Goal: Task Accomplishment & Management: Manage account settings

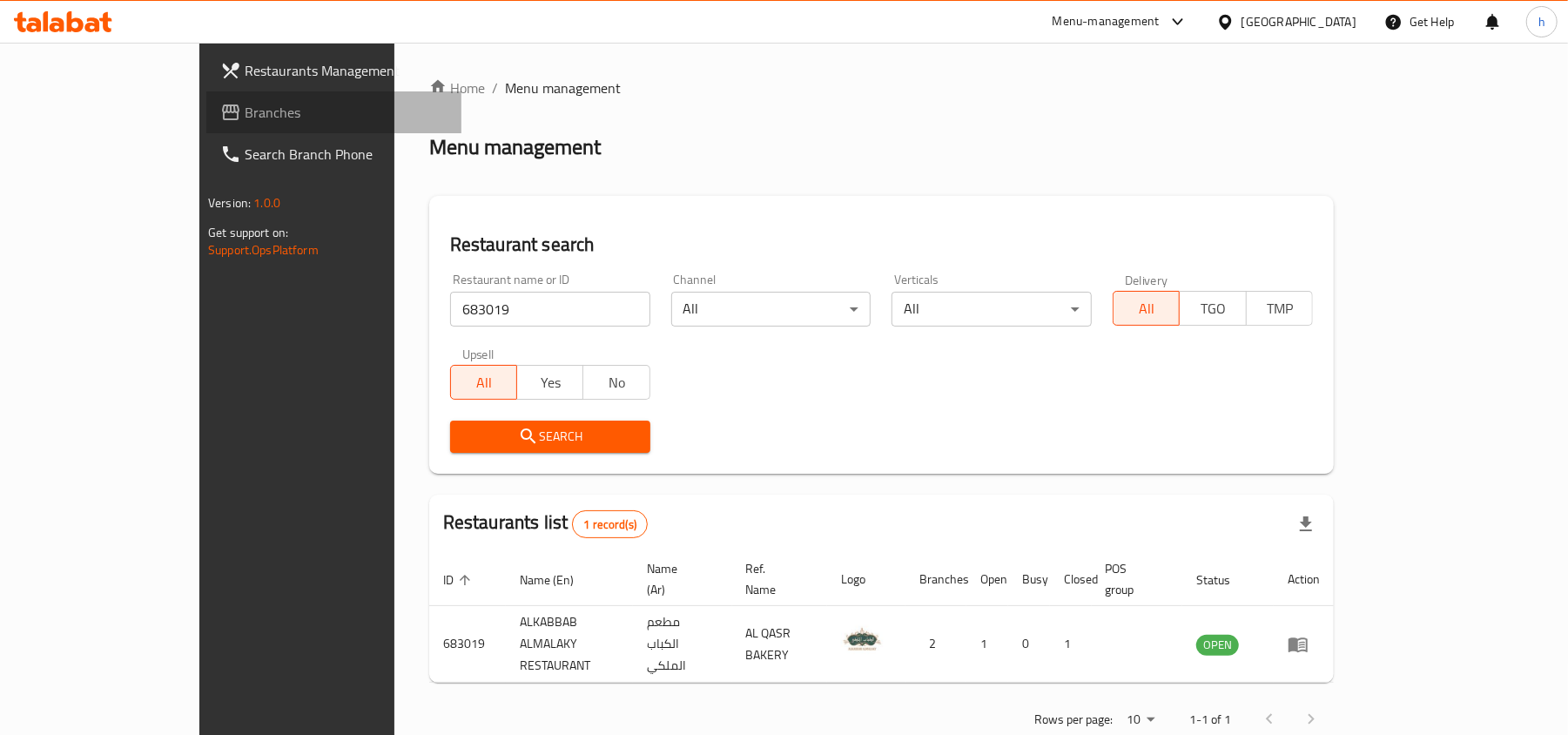
click at [244, 108] on span "Branches" at bounding box center [346, 112] width 203 height 21
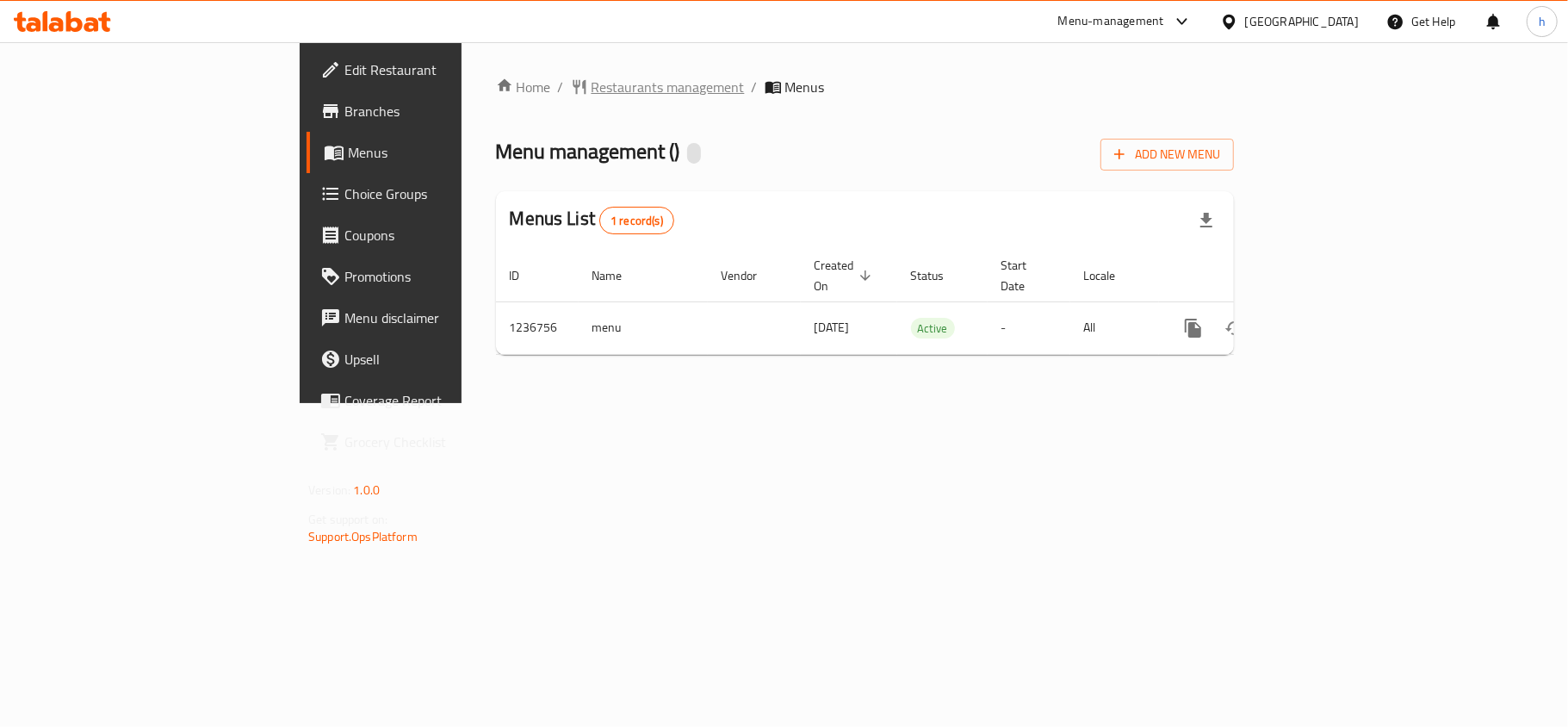
click at [591, 86] on span "Restaurants management" at bounding box center [668, 86] width 153 height 21
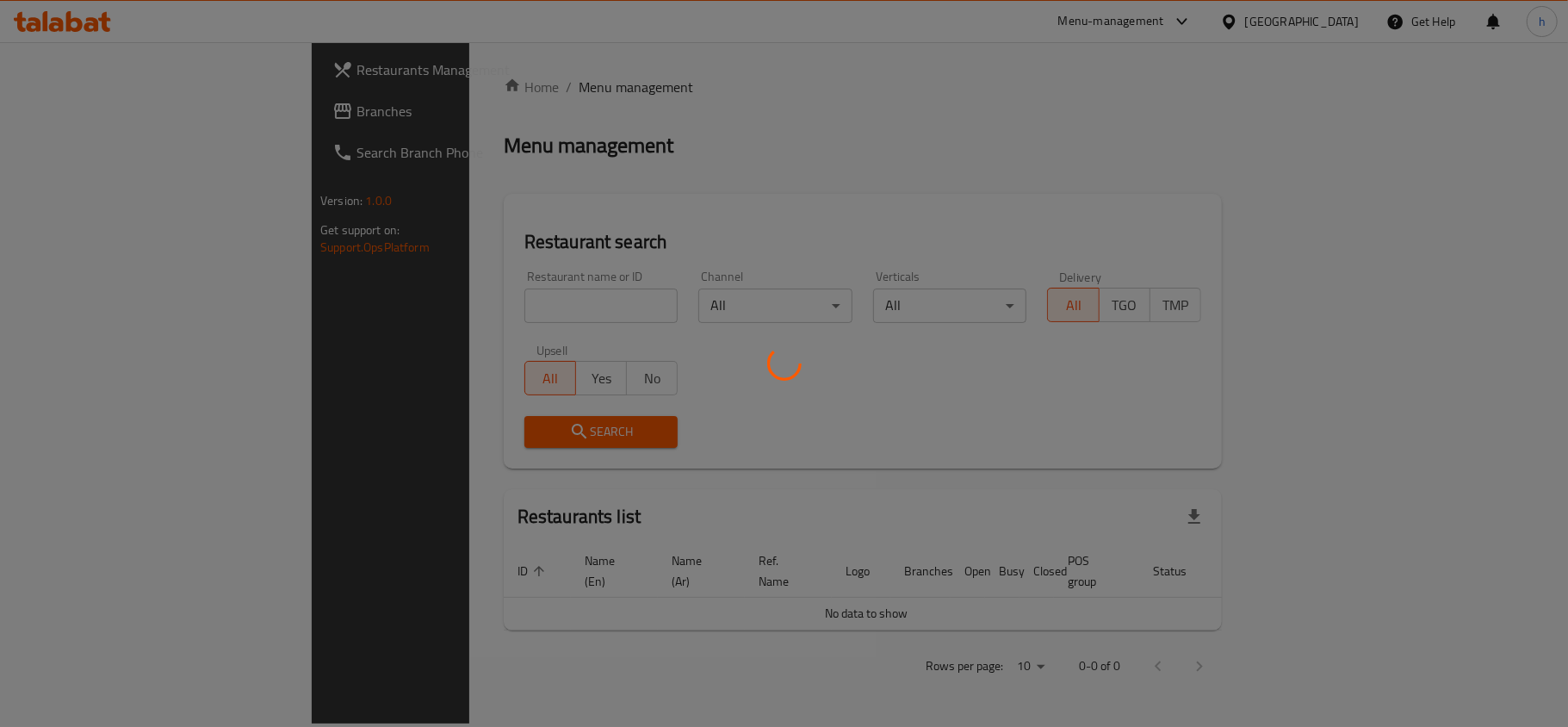
click at [448, 307] on div at bounding box center [784, 364] width 1568 height 727
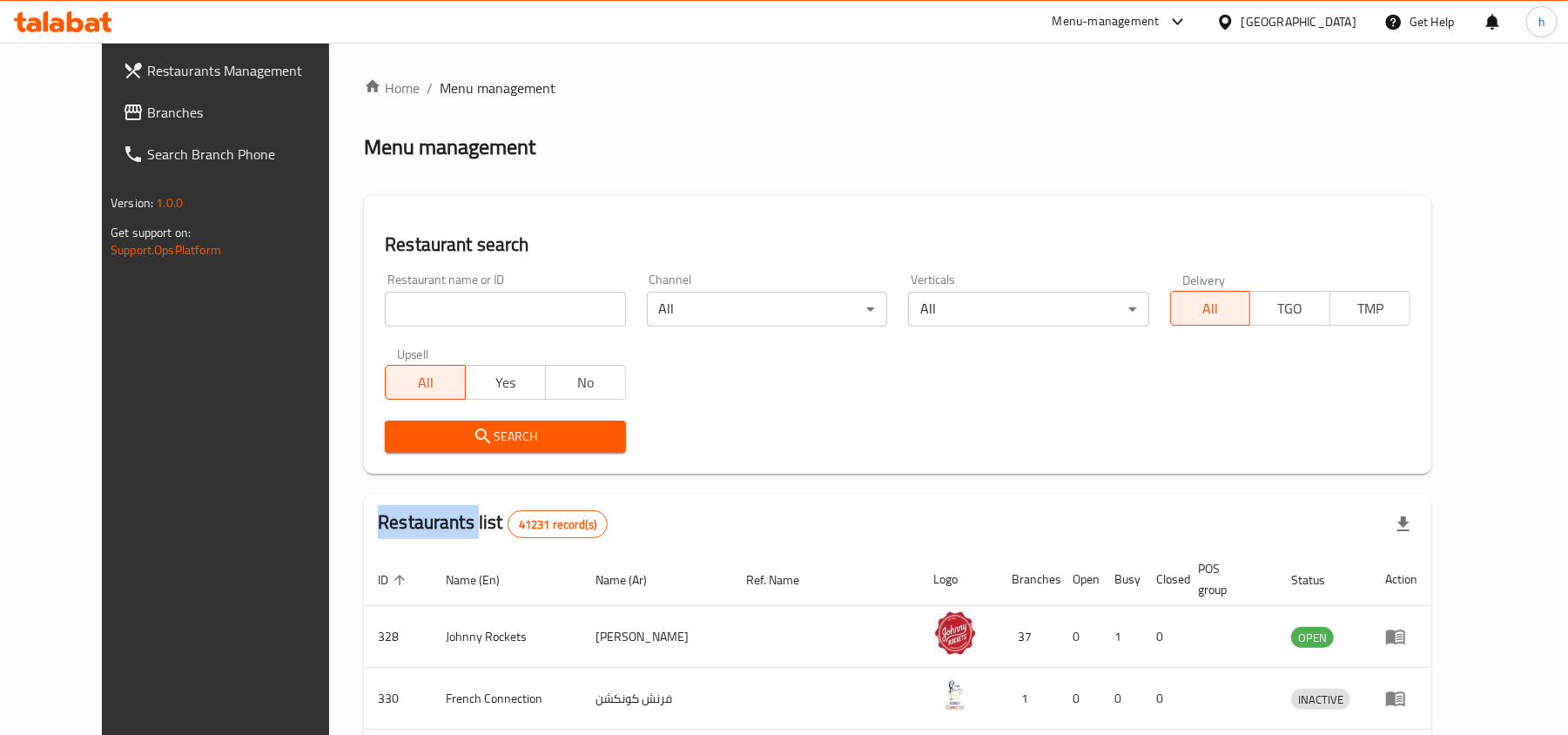
click at [453, 310] on div "Home / Menu management Menu management Restaurant search Restaurant name or ID …" at bounding box center [897, 646] width 1067 height 1136
click at [453, 310] on input "search" at bounding box center [505, 309] width 240 height 35
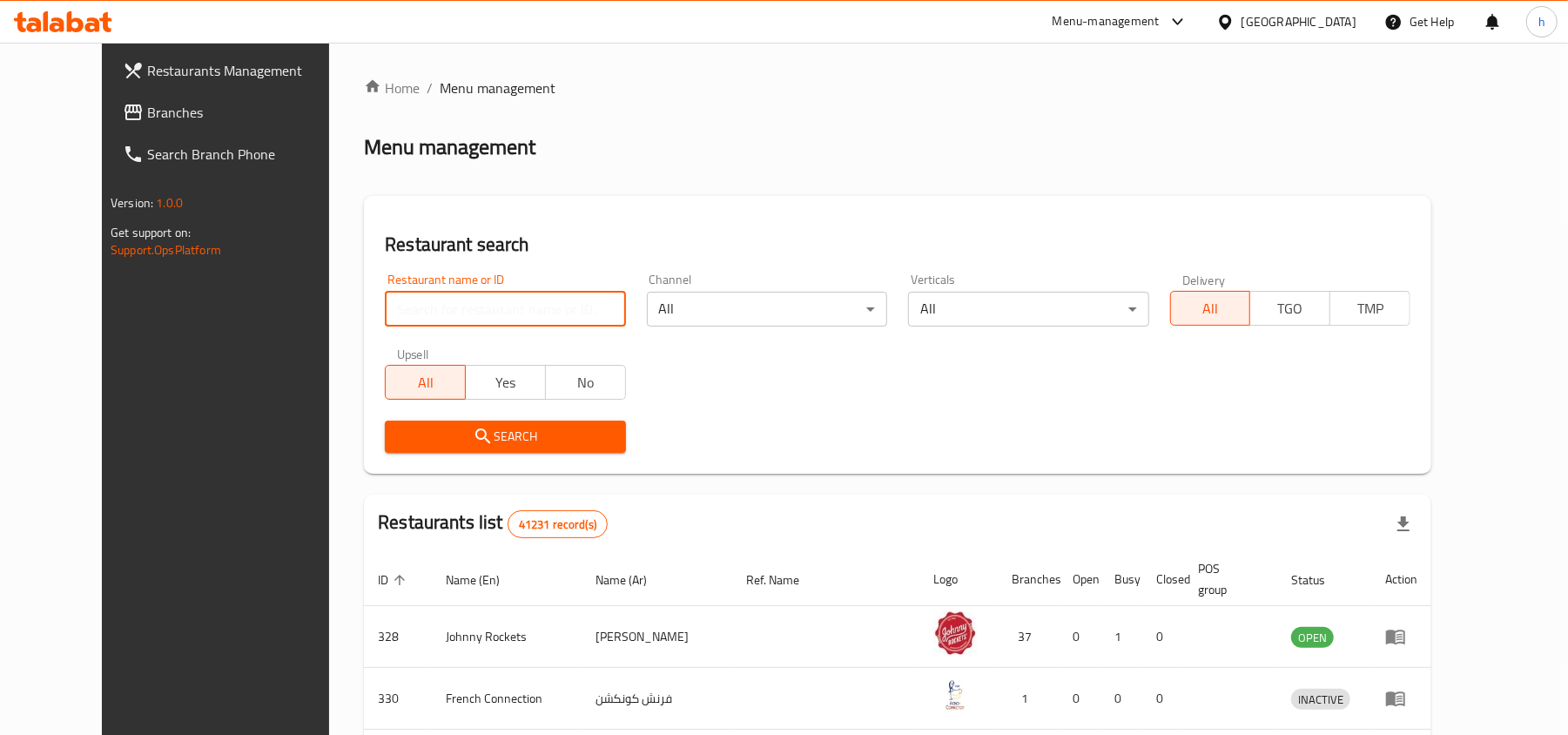
paste input "679149"
type input "679149"
click at [473, 436] on icon "submit" at bounding box center [483, 436] width 21 height 21
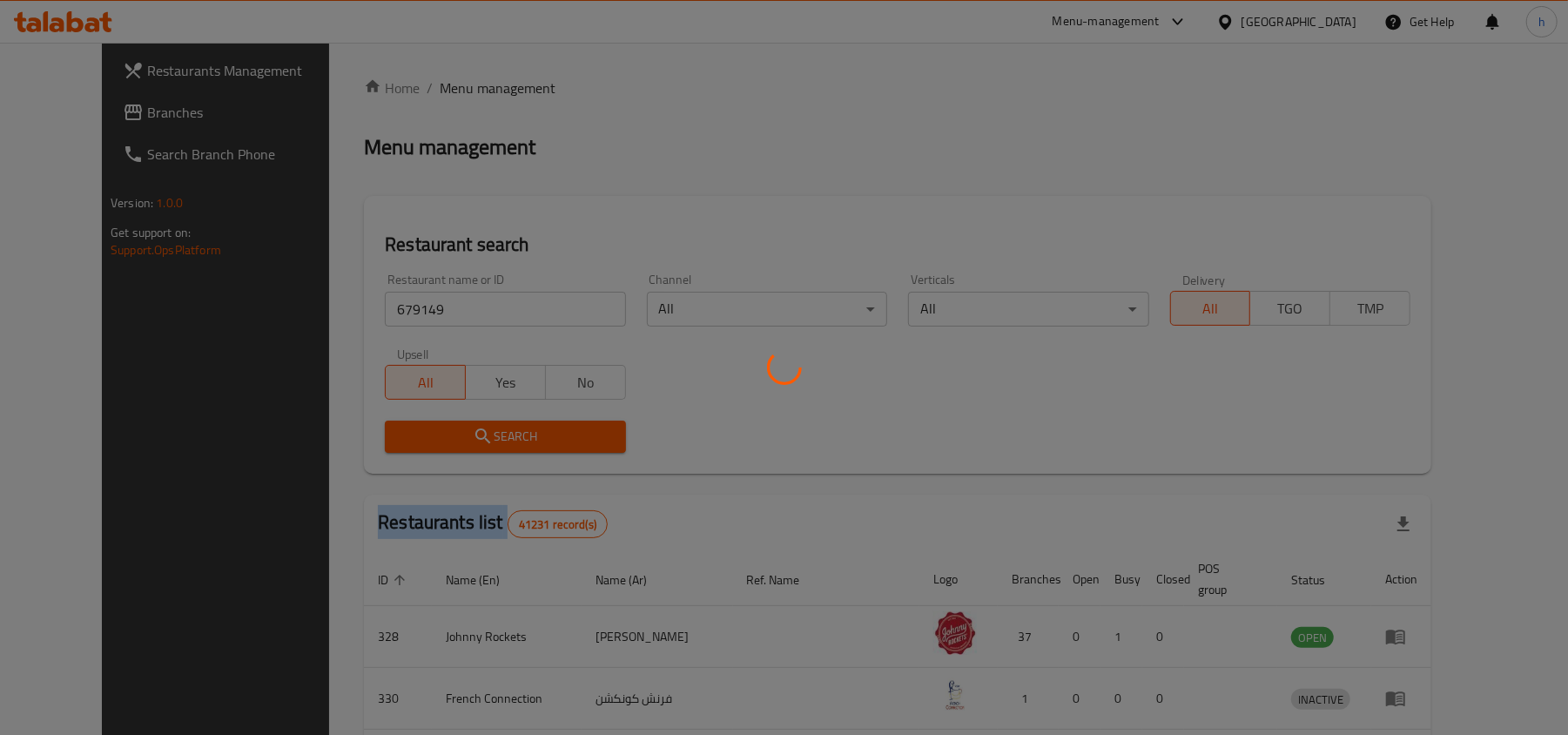
click at [447, 433] on div at bounding box center [784, 368] width 1568 height 735
click at [449, 433] on div at bounding box center [784, 368] width 1568 height 735
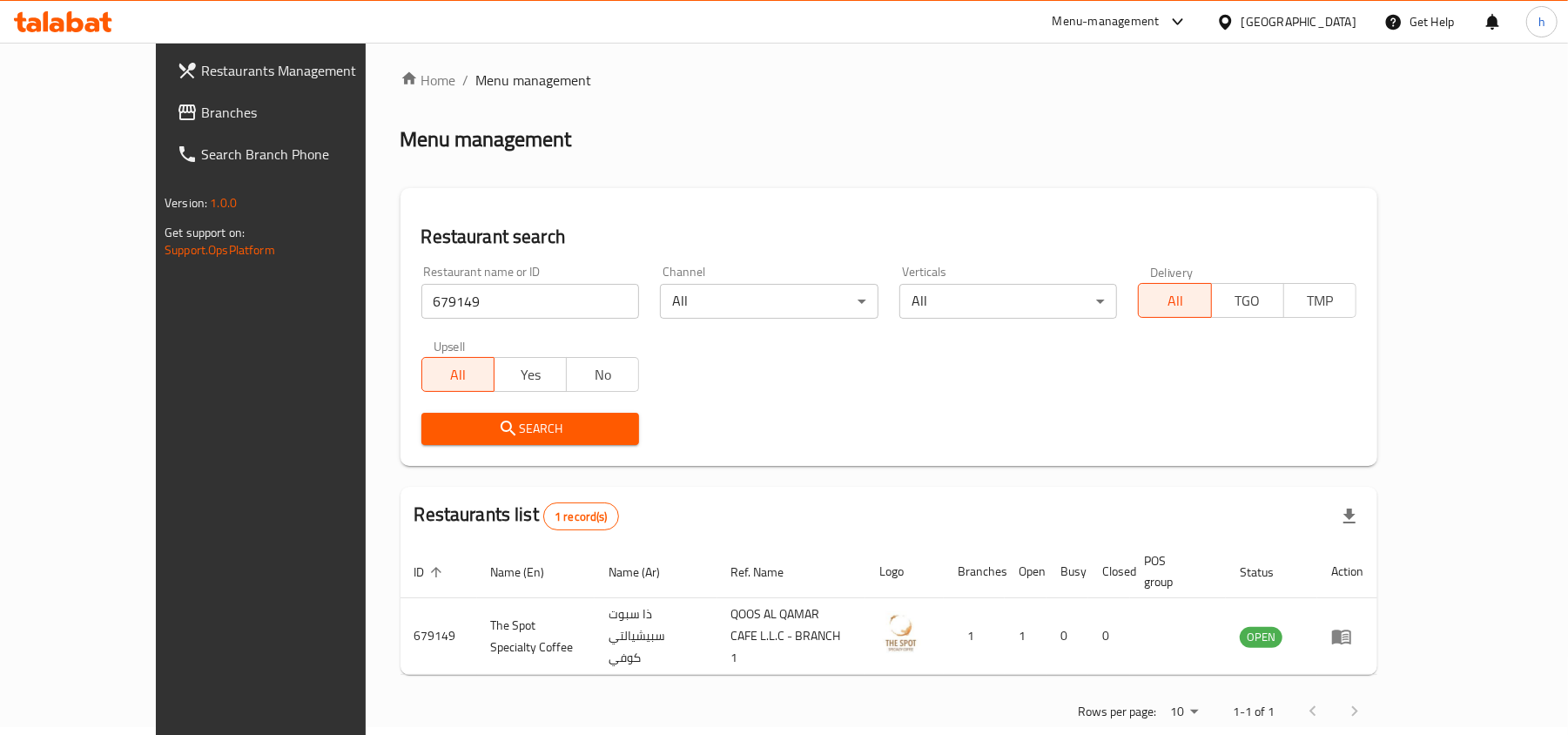
scroll to position [9, 0]
click at [1300, 21] on div "[GEOGRAPHIC_DATA]" at bounding box center [1300, 21] width 115 height 19
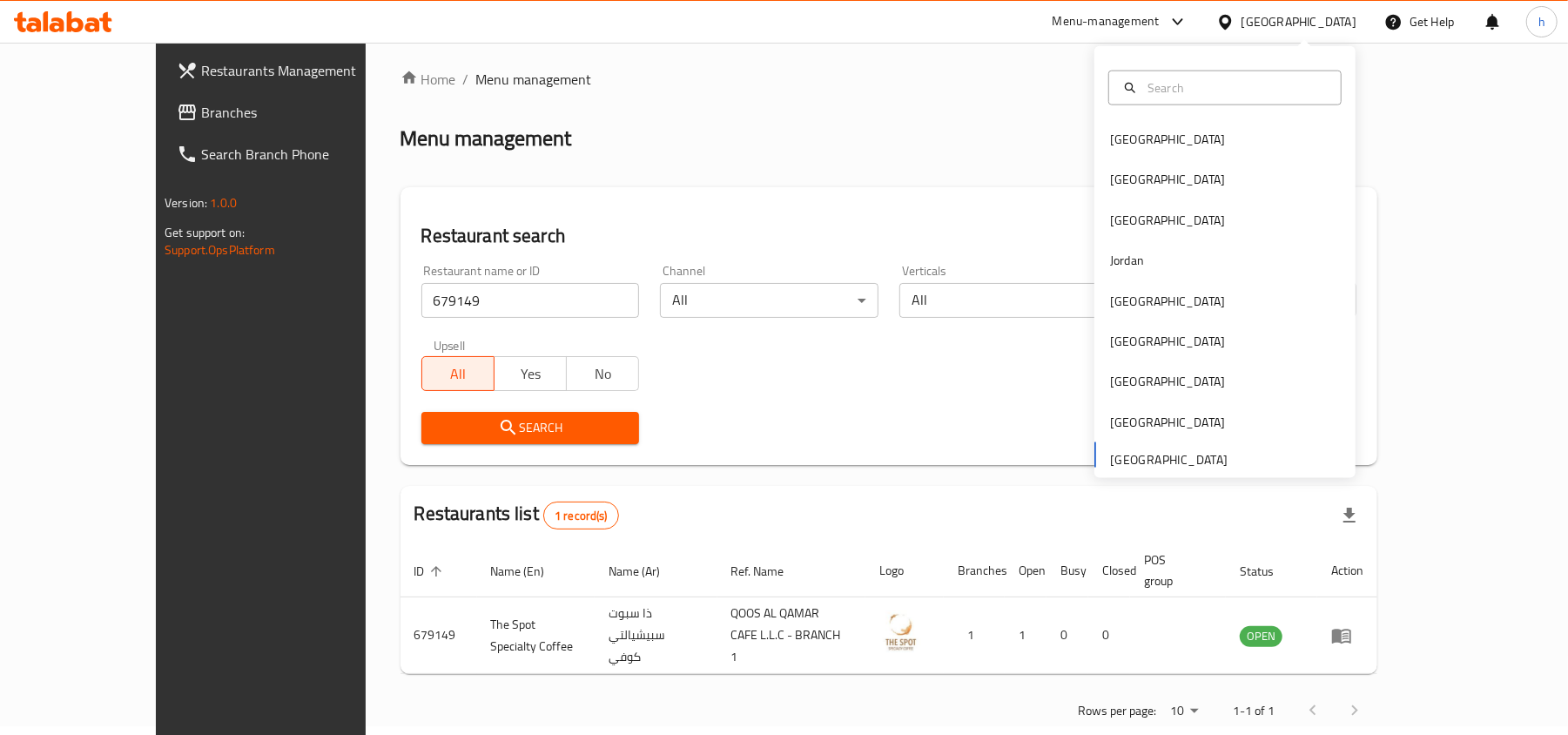
click at [201, 109] on span "Branches" at bounding box center [302, 112] width 203 height 21
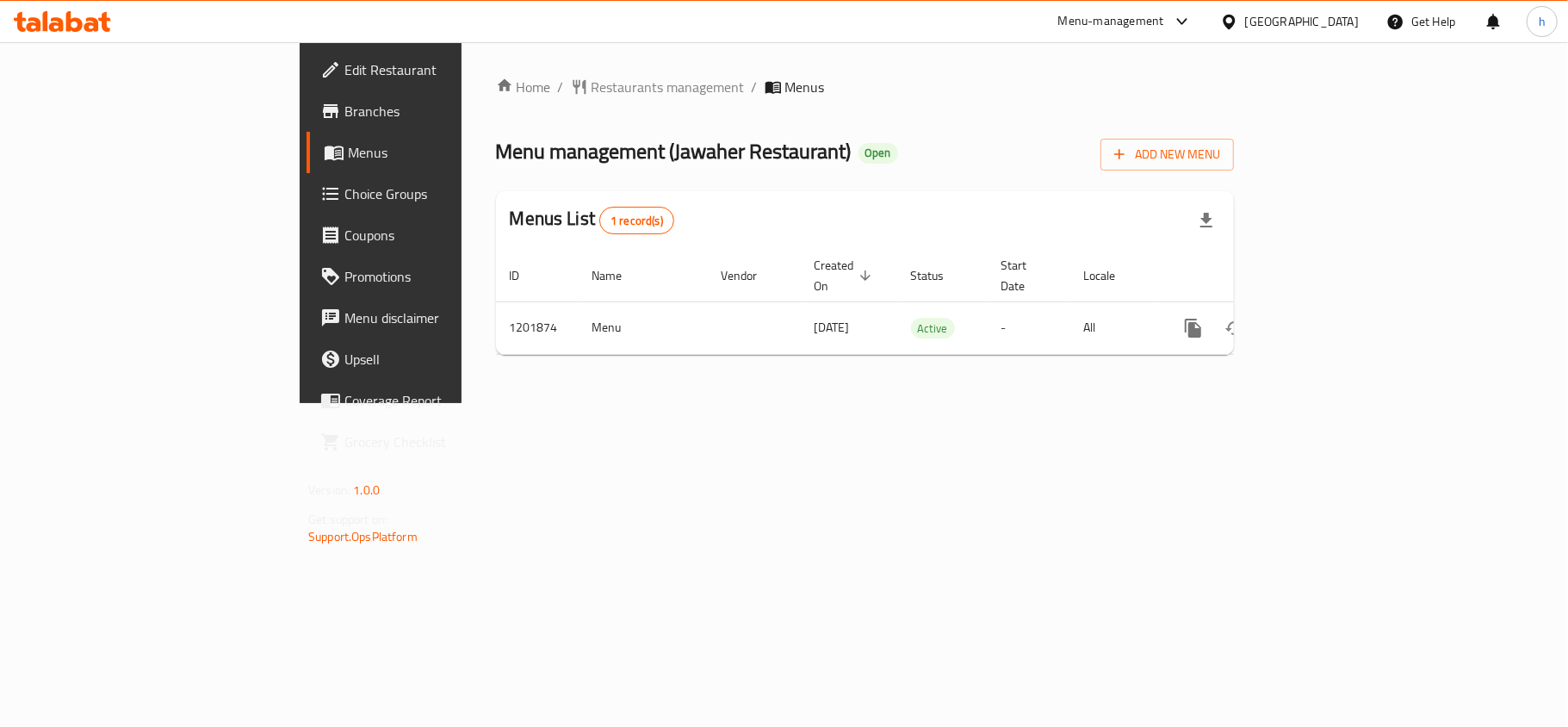
click at [518, 87] on div at bounding box center [784, 364] width 1568 height 727
click at [591, 84] on span "Restaurants management" at bounding box center [668, 86] width 153 height 21
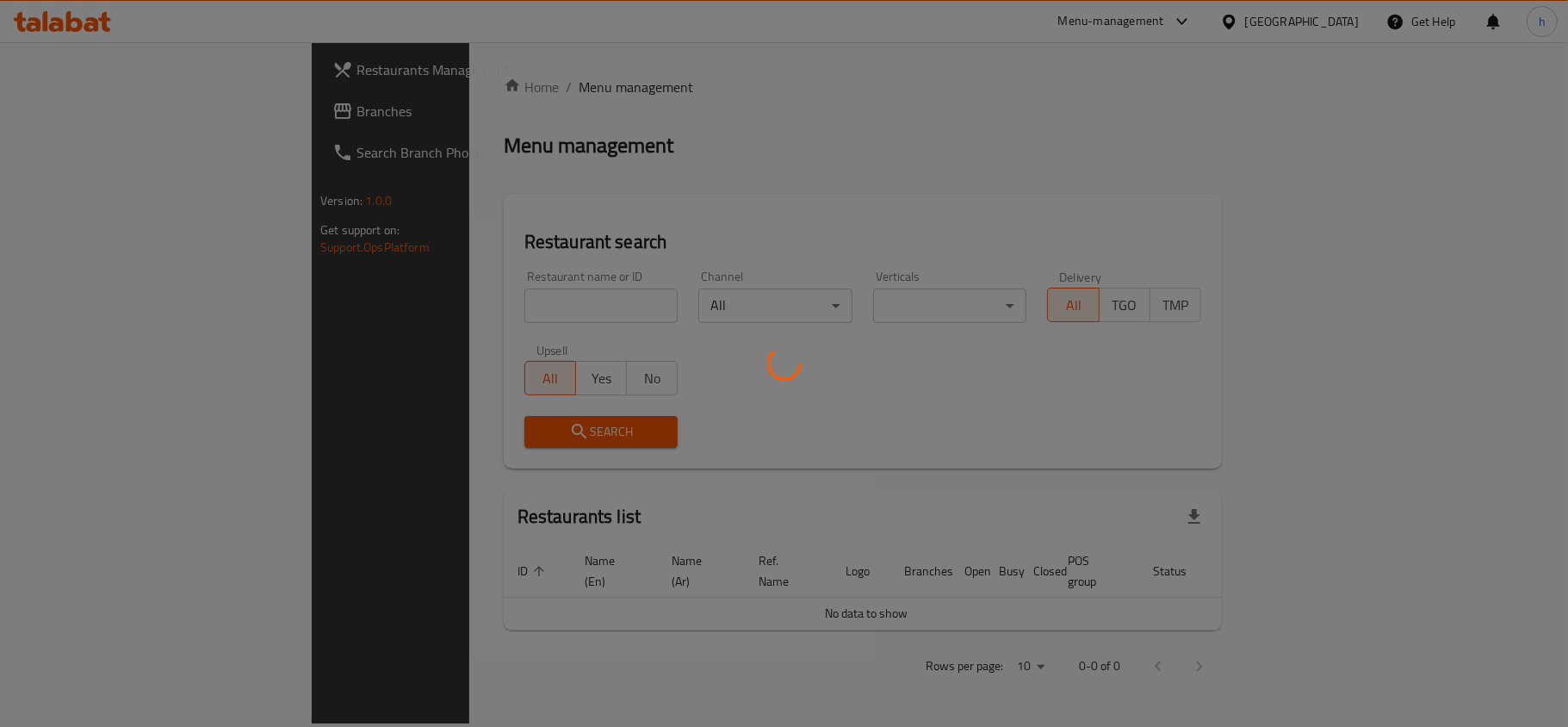
click at [498, 84] on div at bounding box center [784, 364] width 1568 height 727
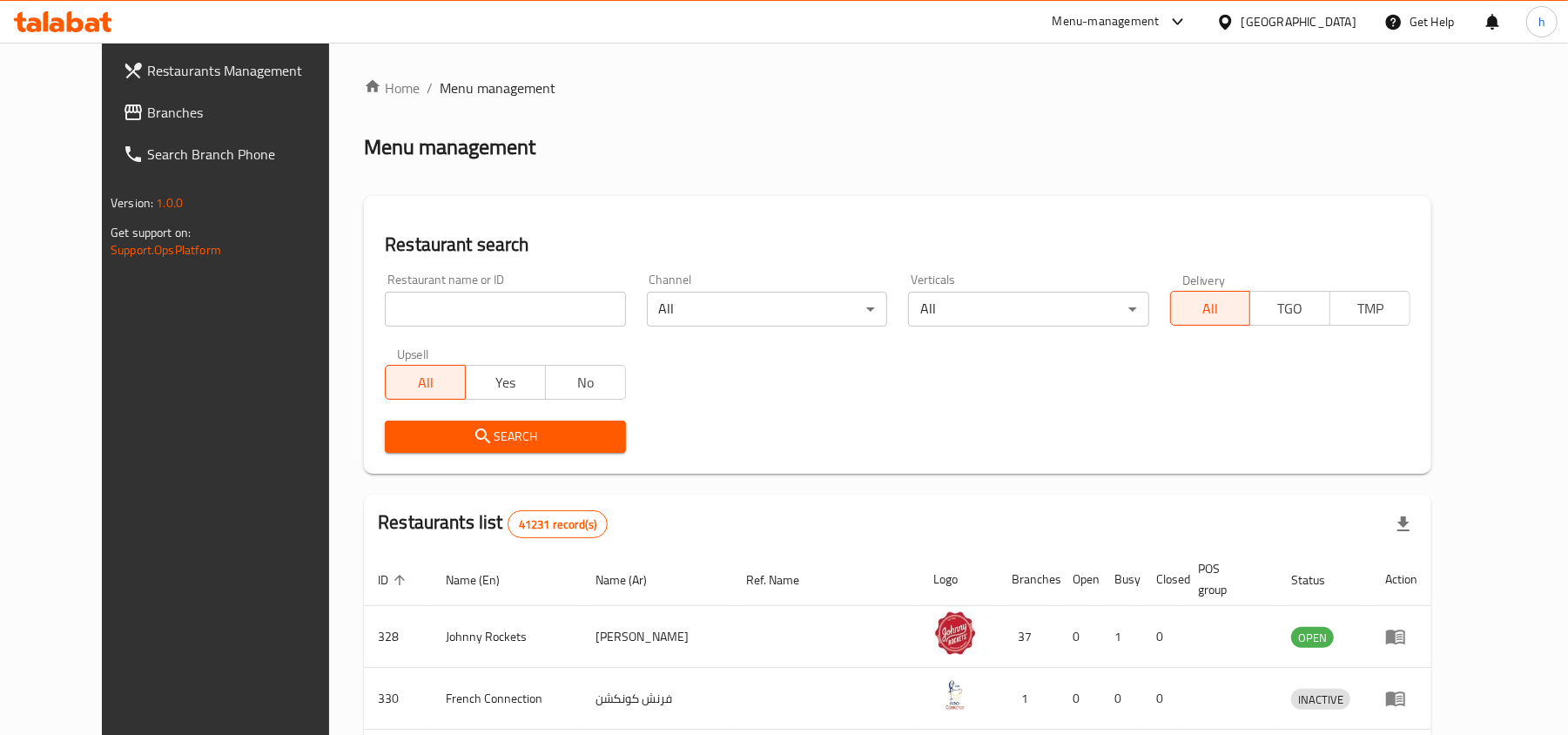
click at [404, 315] on input "search" at bounding box center [505, 309] width 240 height 35
paste input "669069"
type input "669069"
click at [504, 435] on span "Search" at bounding box center [505, 437] width 213 height 22
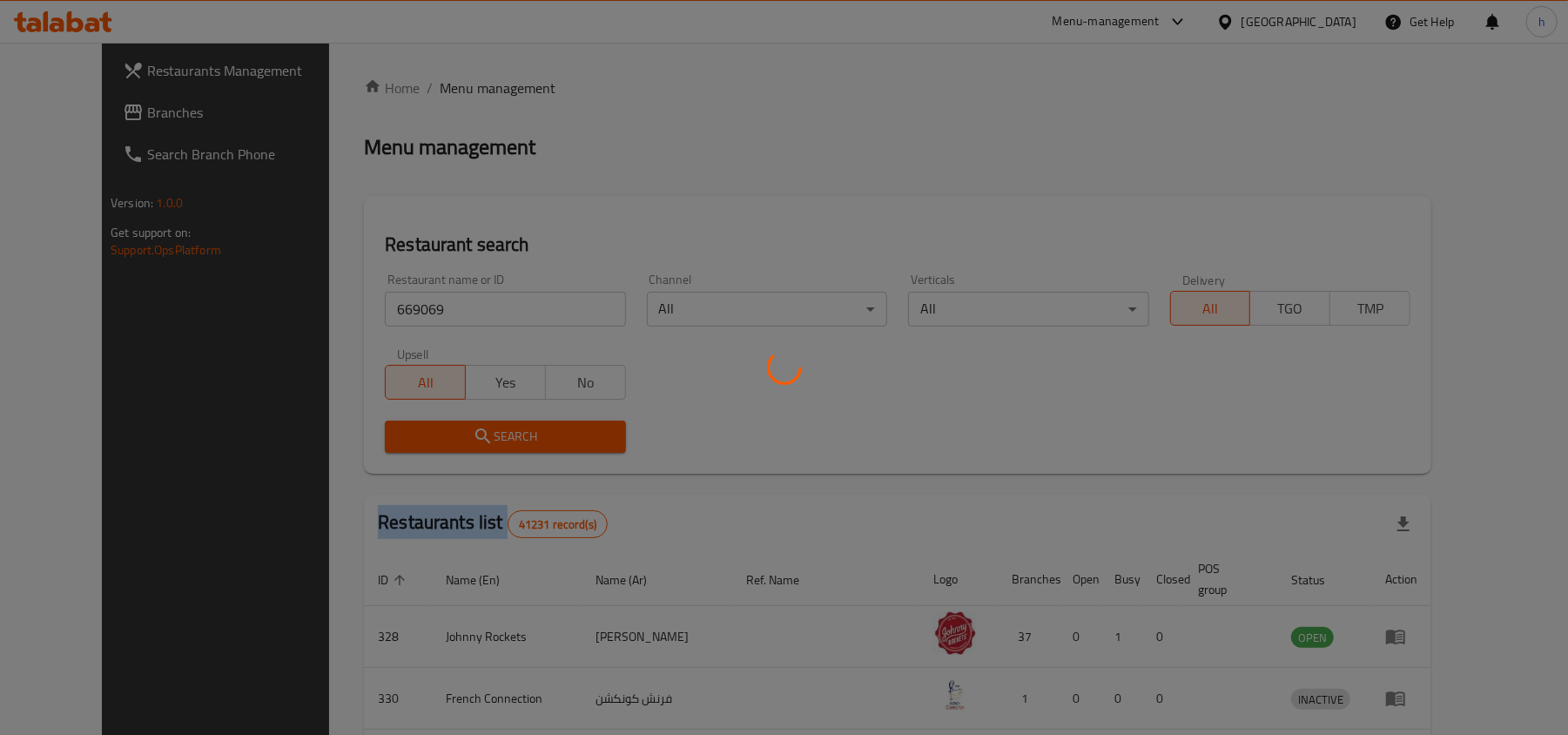
click at [504, 435] on div at bounding box center [784, 368] width 1568 height 735
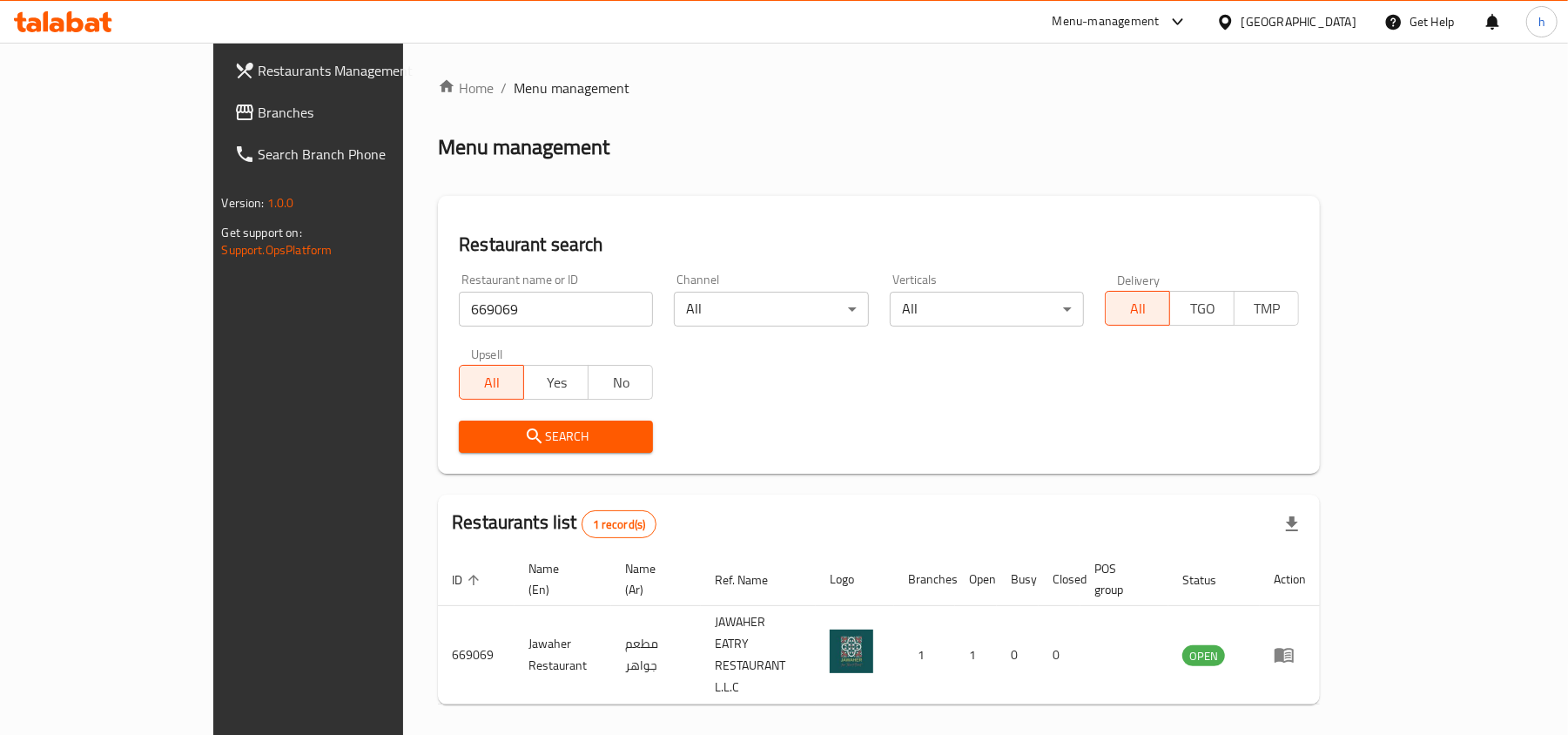
click at [1291, 23] on div "[GEOGRAPHIC_DATA]" at bounding box center [1300, 21] width 115 height 19
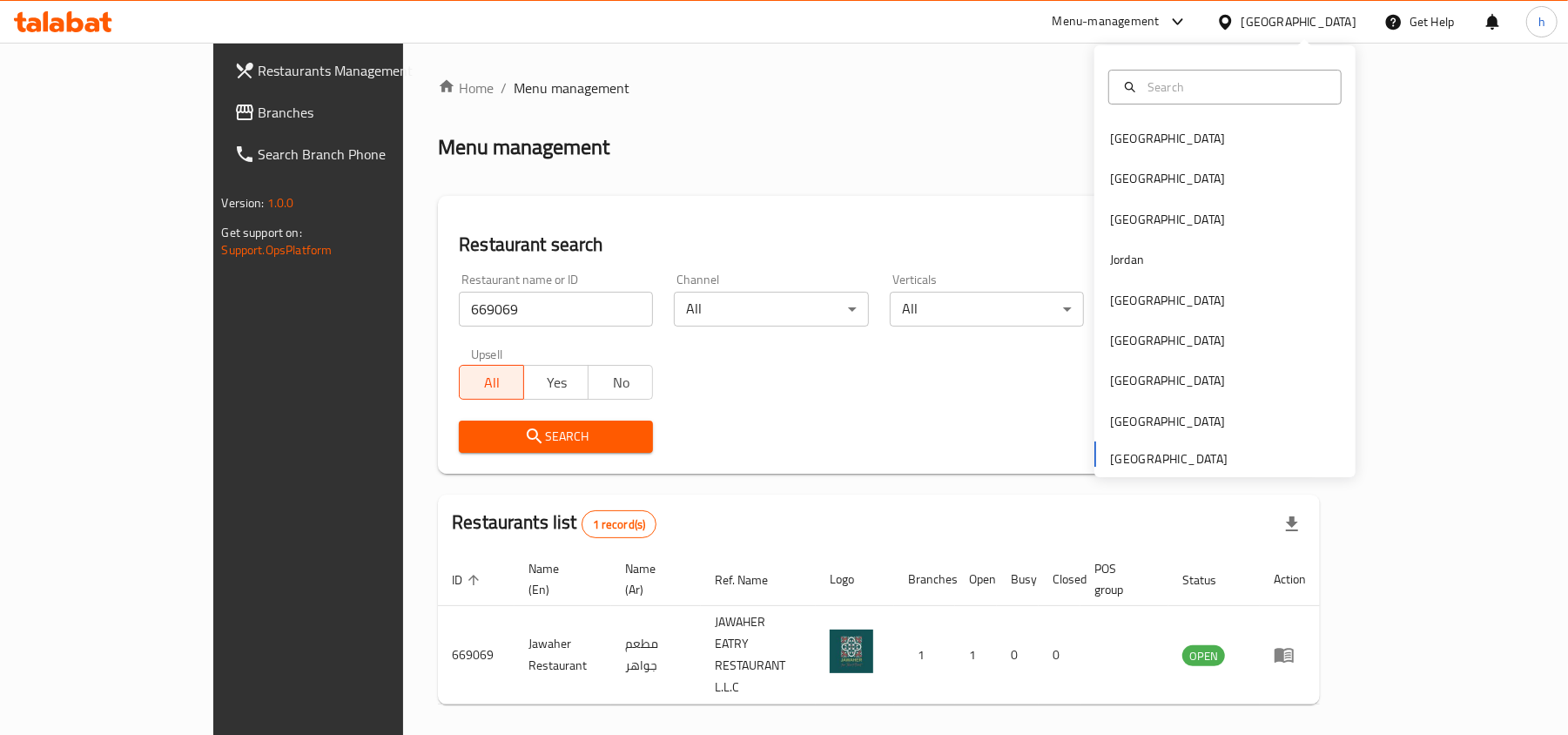
click at [258, 113] on span "Branches" at bounding box center [360, 112] width 203 height 21
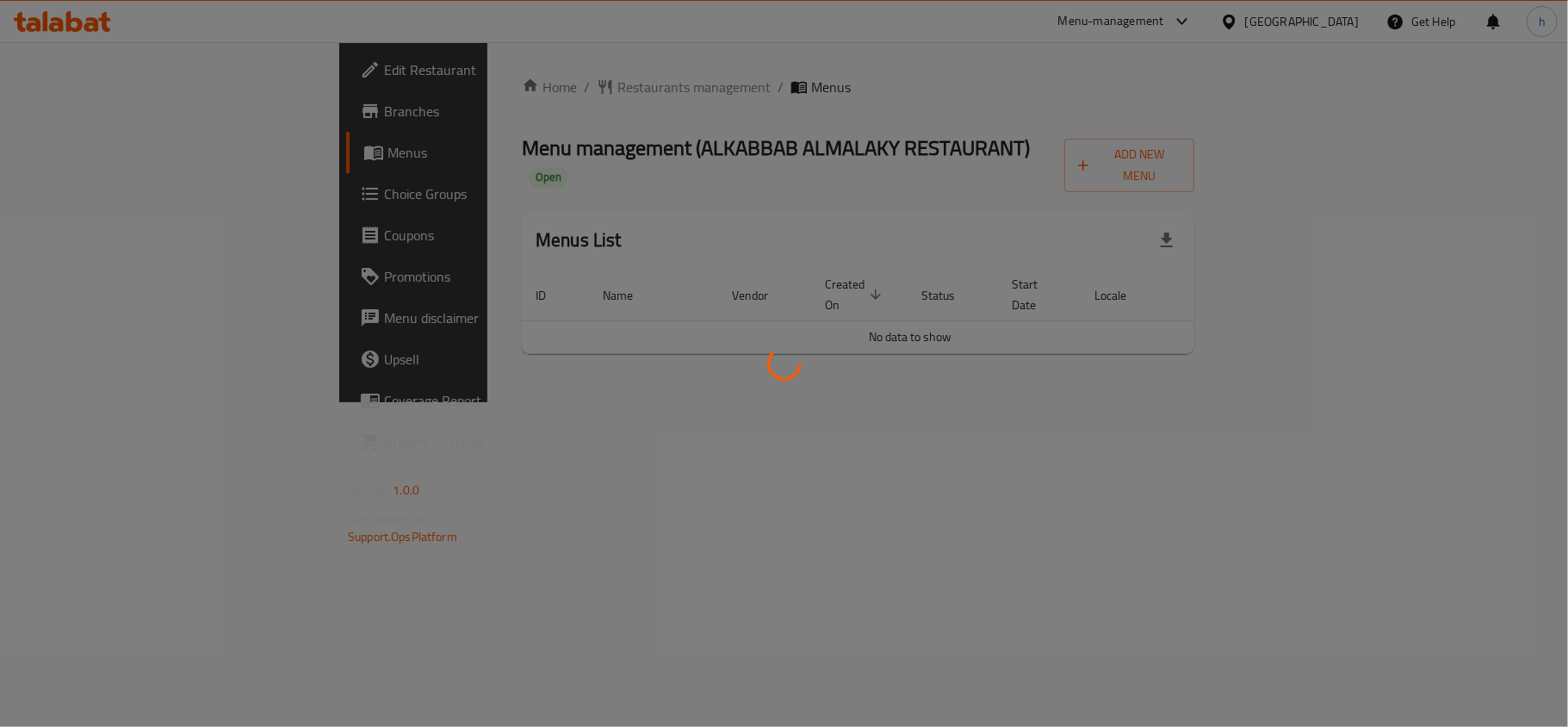
click at [501, 80] on div at bounding box center [784, 364] width 1568 height 727
drag, startPoint x: 496, startPoint y: 148, endPoint x: 494, endPoint y: 136, distance: 12.2
click at [494, 141] on div at bounding box center [784, 364] width 1568 height 727
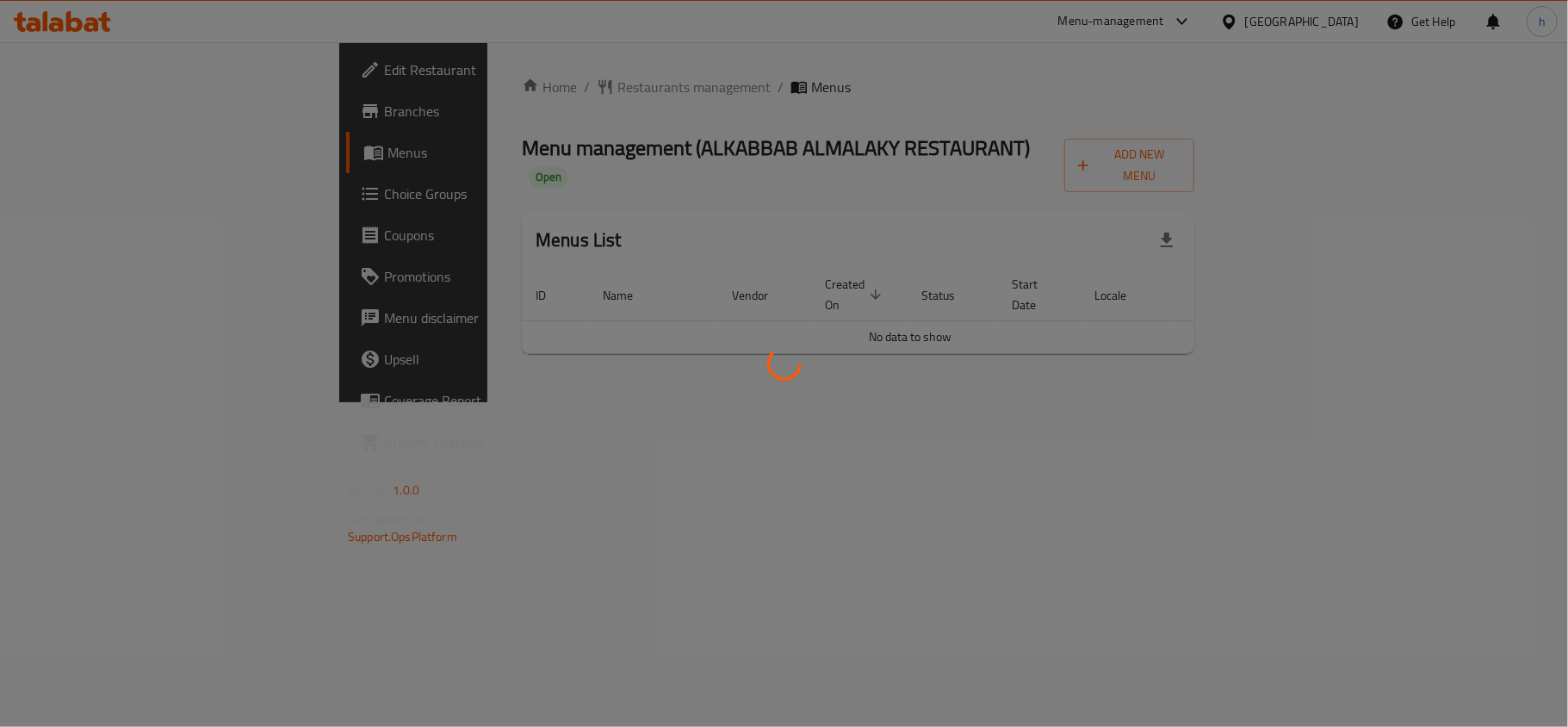
click at [694, 125] on div at bounding box center [784, 364] width 1568 height 727
click at [775, 126] on div at bounding box center [784, 364] width 1568 height 727
click at [789, 124] on div at bounding box center [784, 364] width 1568 height 727
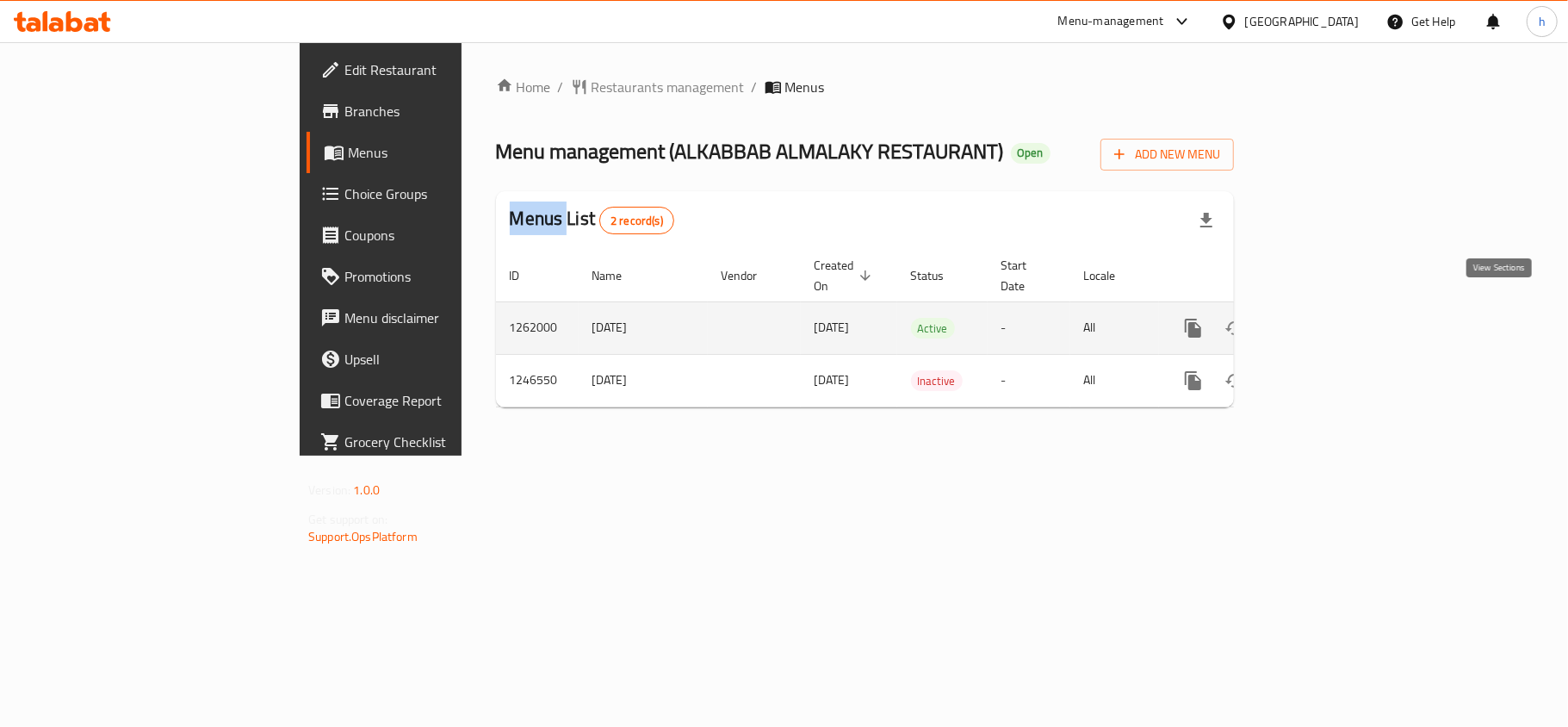
click at [1327, 317] on icon "enhanced table" at bounding box center [1316, 327] width 21 height 21
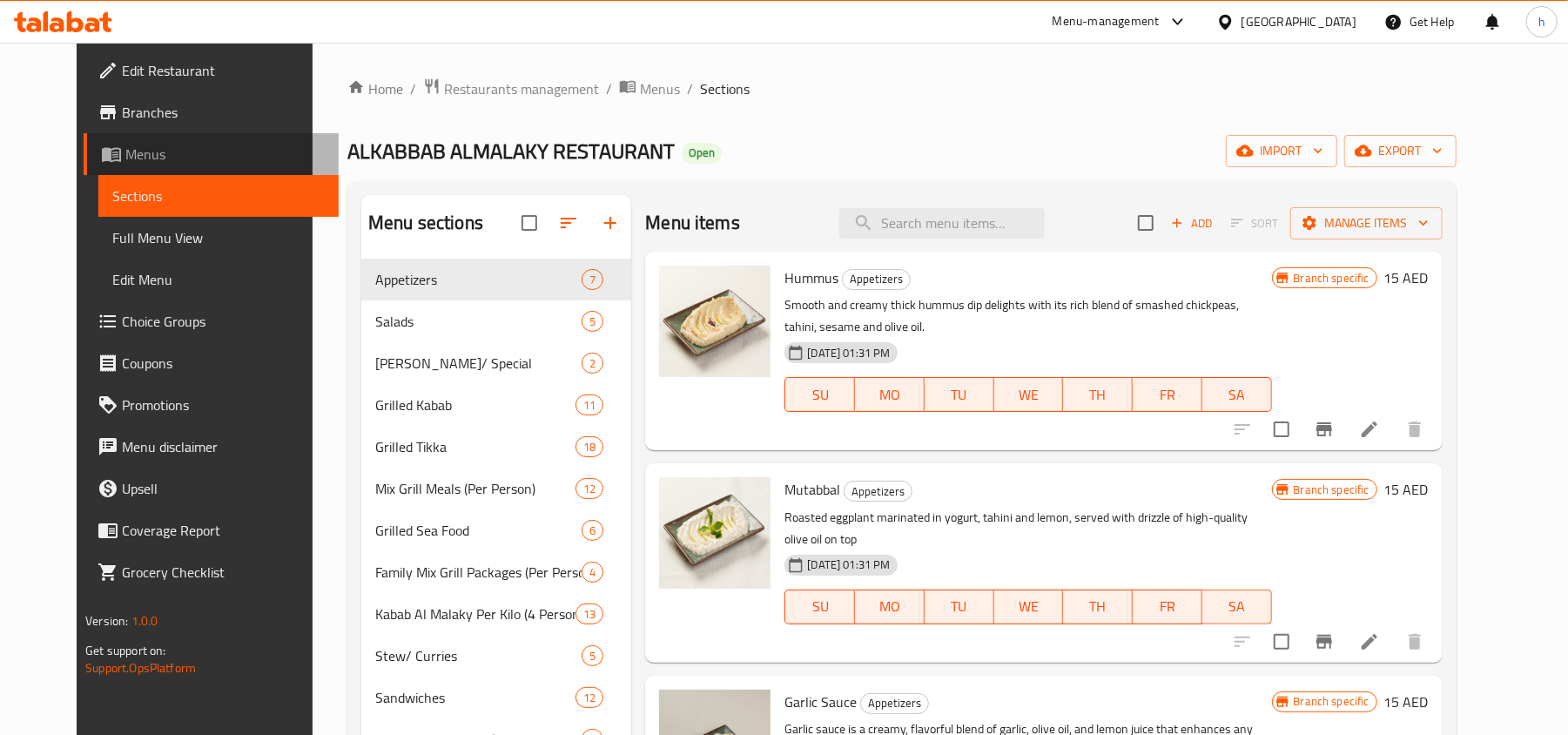
click at [125, 151] on span "Menus" at bounding box center [225, 154] width 200 height 21
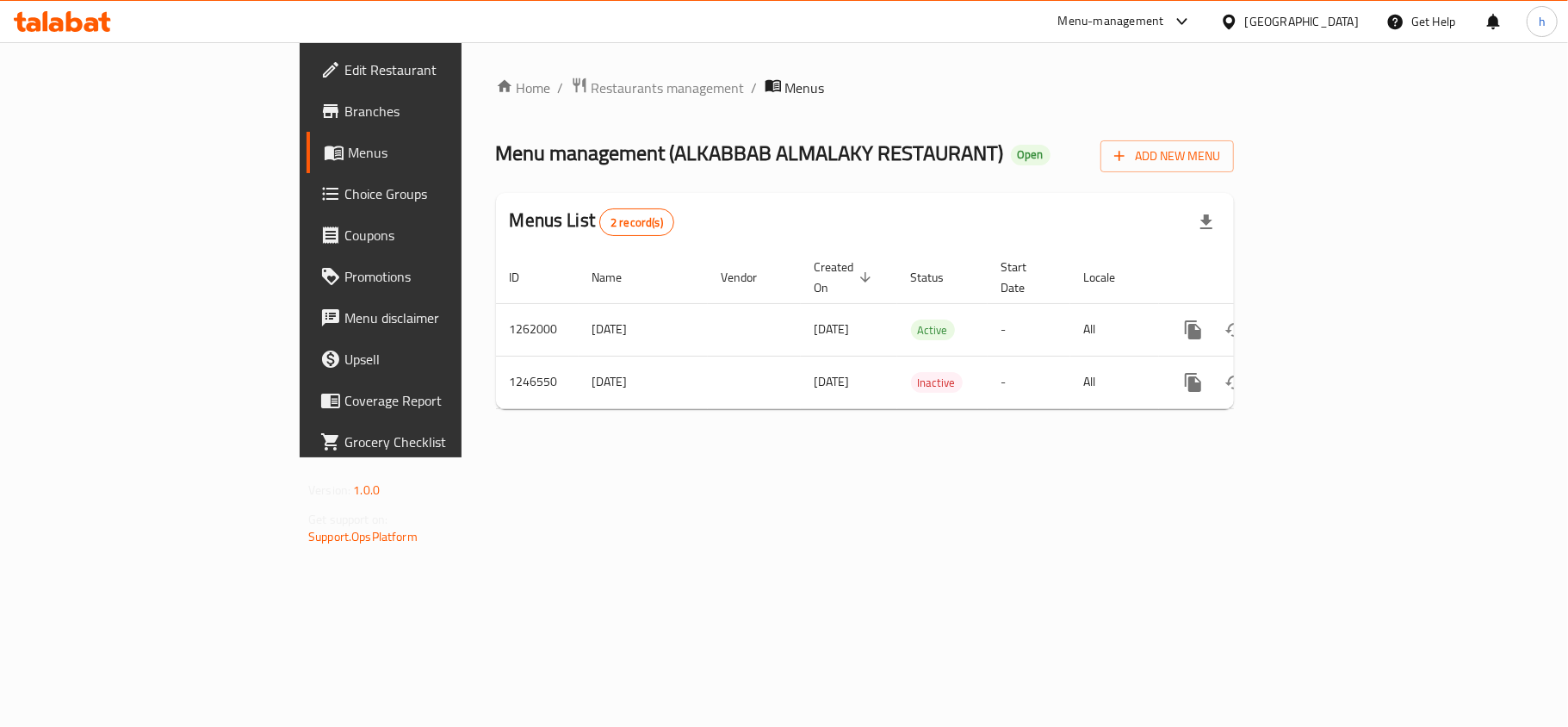
click at [1316, 28] on div "[GEOGRAPHIC_DATA]" at bounding box center [1302, 21] width 114 height 19
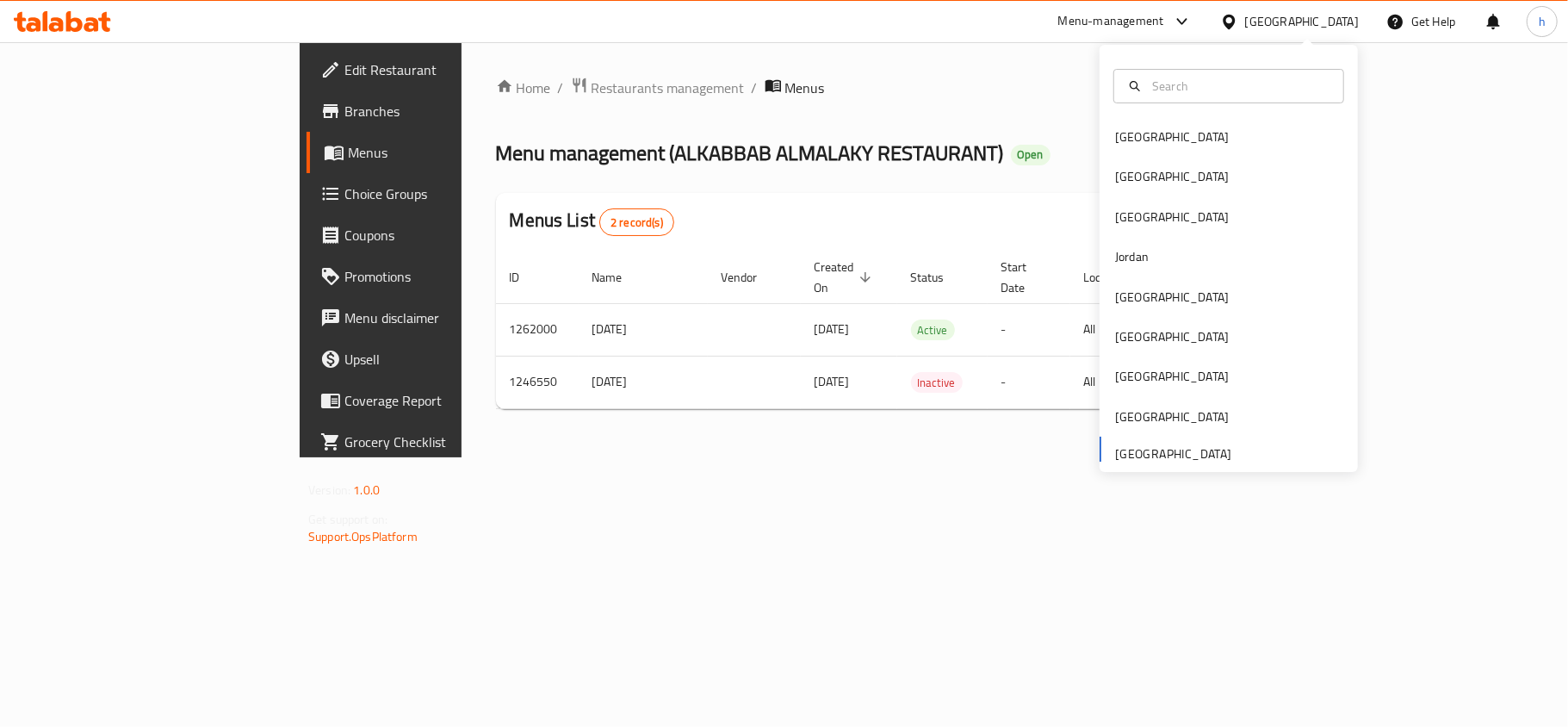
click at [1154, 455] on div "[GEOGRAPHIC_DATA] [GEOGRAPHIC_DATA] [GEOGRAPHIC_DATA] [GEOGRAPHIC_DATA] [GEOGRA…" at bounding box center [1228, 294] width 258 height 354
click at [1123, 300] on div "[GEOGRAPHIC_DATA]" at bounding box center [1172, 297] width 114 height 19
